Goal: Find specific page/section: Find specific page/section

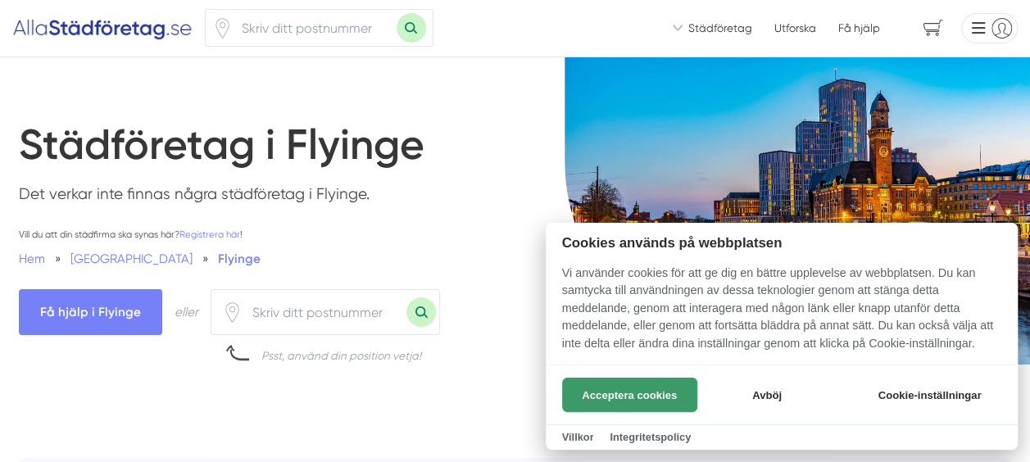
click at [604, 392] on button "Acceptera cookies" at bounding box center [629, 395] width 135 height 34
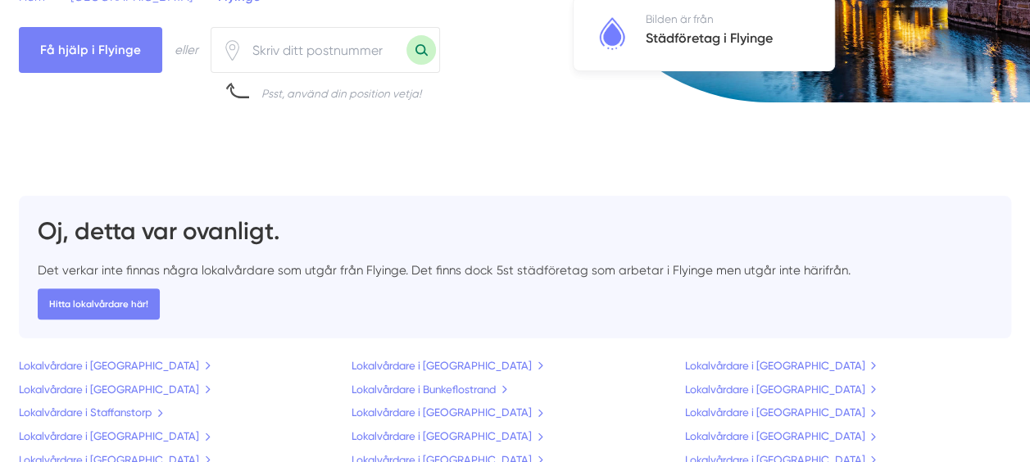
scroll to position [328, 0]
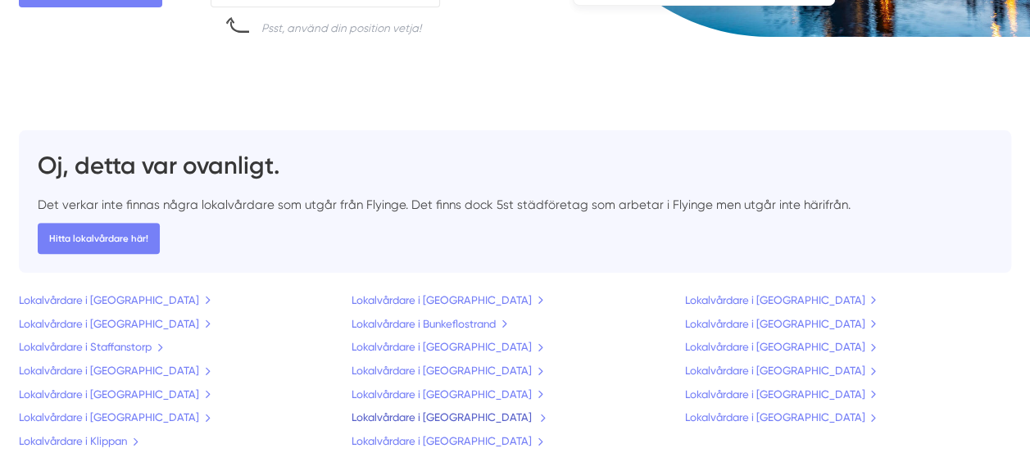
click at [434, 412] on link "Lokalvårdare i [GEOGRAPHIC_DATA]" at bounding box center [449, 417] width 195 height 17
